Goal: Information Seeking & Learning: Learn about a topic

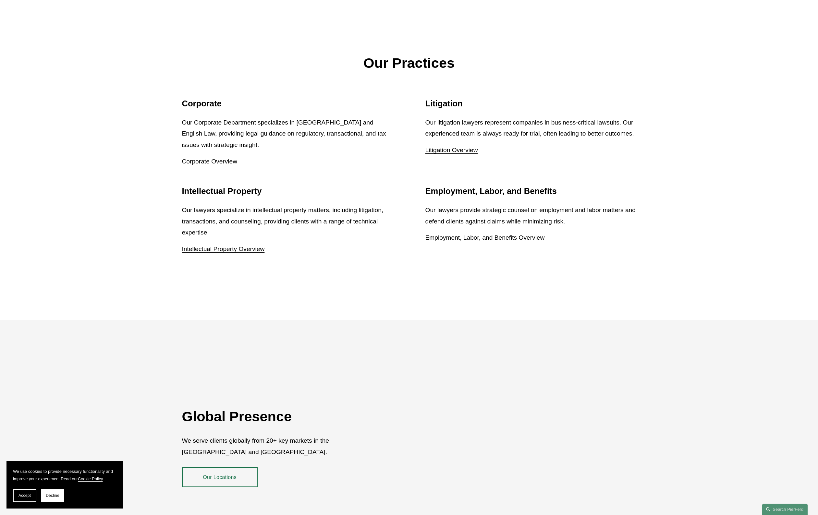
scroll to position [1217, 0]
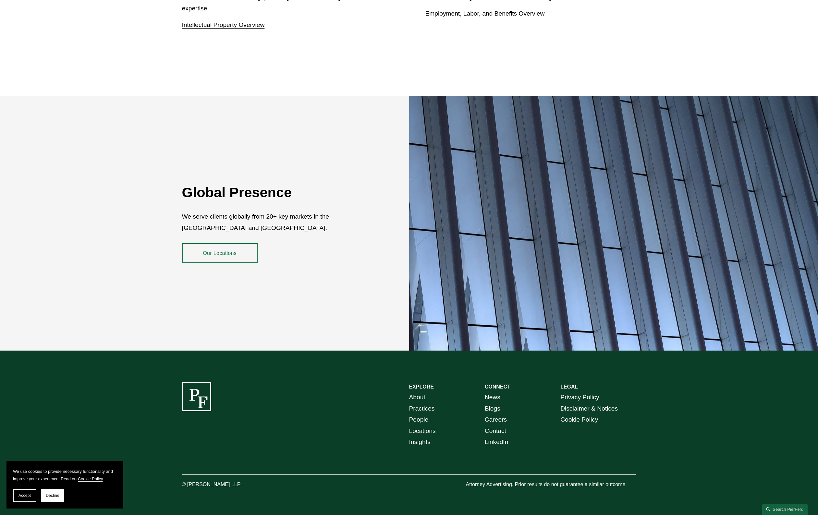
click at [423, 414] on link "People" at bounding box center [418, 419] width 19 height 11
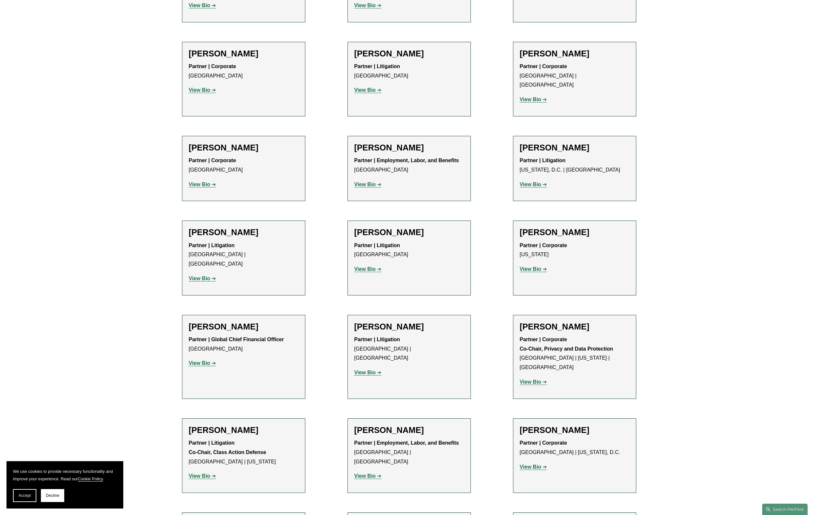
scroll to position [4699, 0]
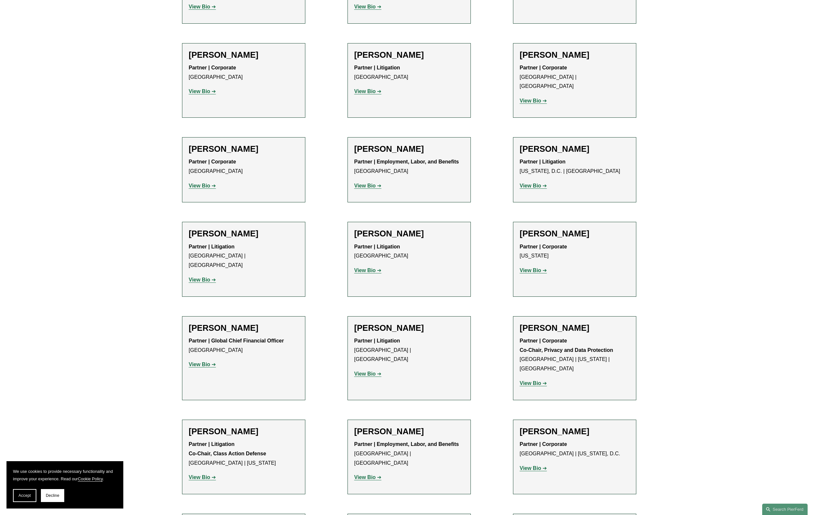
click at [199, 362] on strong "View Bio" at bounding box center [199, 365] width 21 height 6
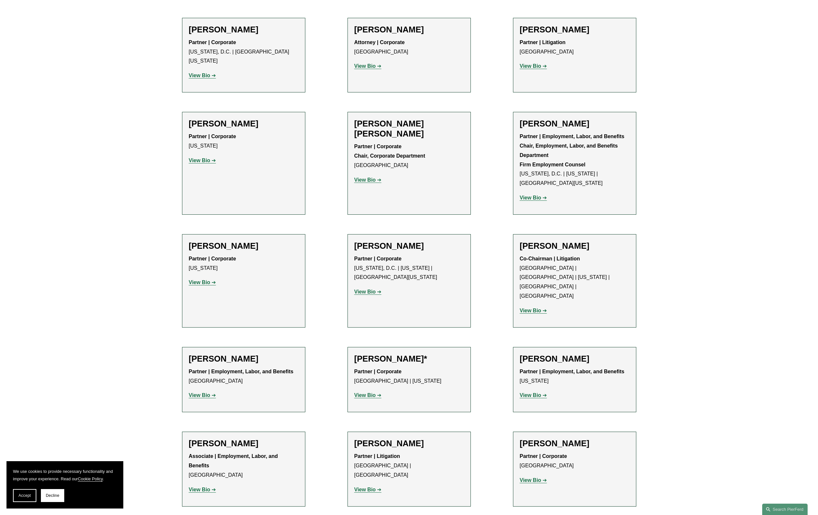
scroll to position [2309, 0]
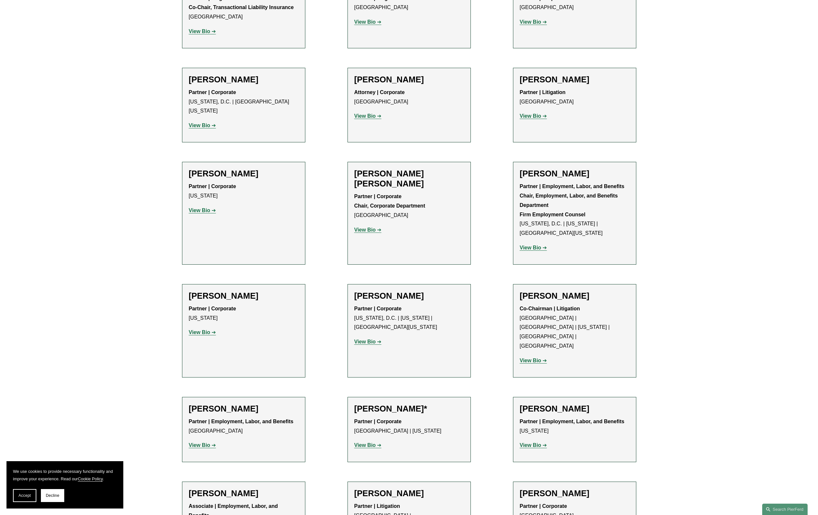
click at [530, 358] on strong "View Bio" at bounding box center [530, 361] width 21 height 6
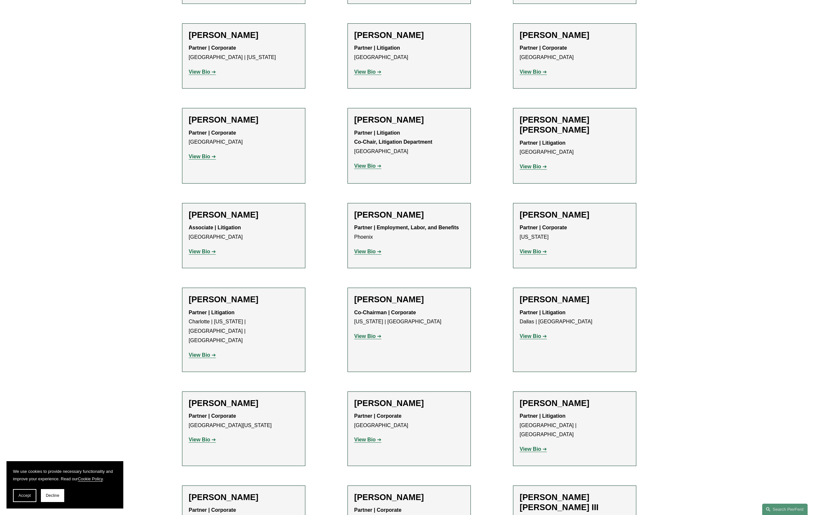
scroll to position [5573, 0]
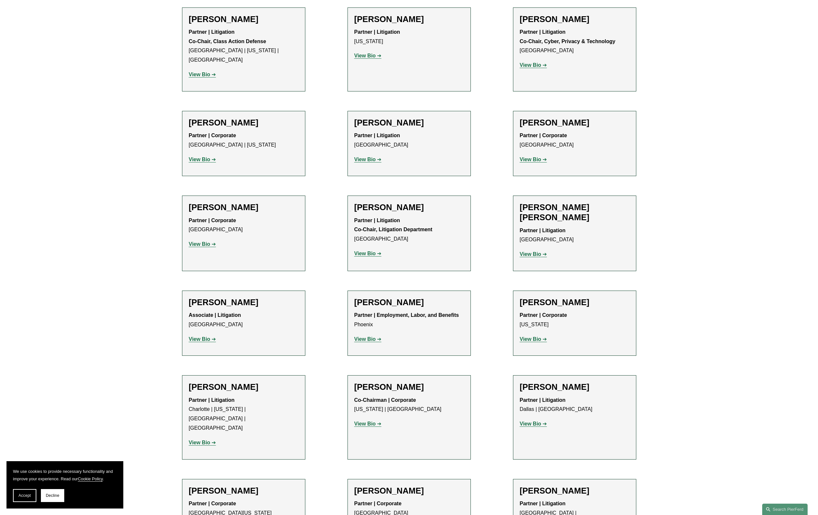
click at [361, 421] on strong "View Bio" at bounding box center [364, 424] width 21 height 6
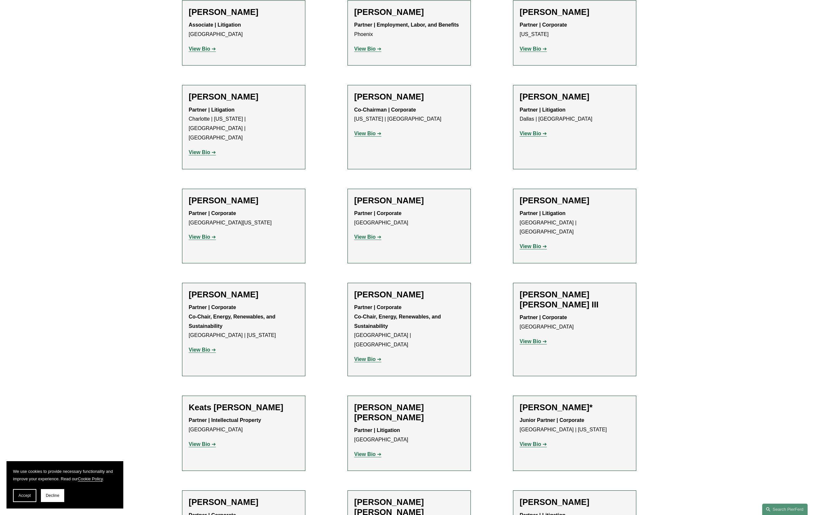
scroll to position [6005, 0]
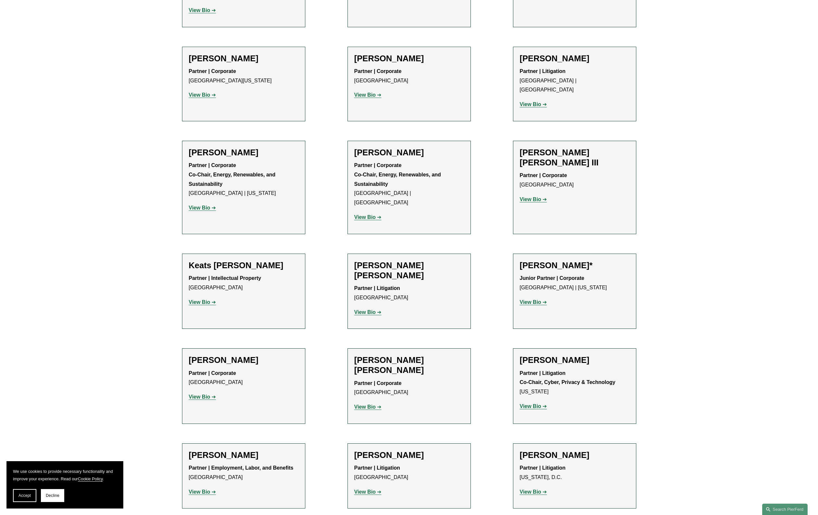
click at [530, 403] on strong "View Bio" at bounding box center [530, 406] width 21 height 6
